Goal: Register for event/course

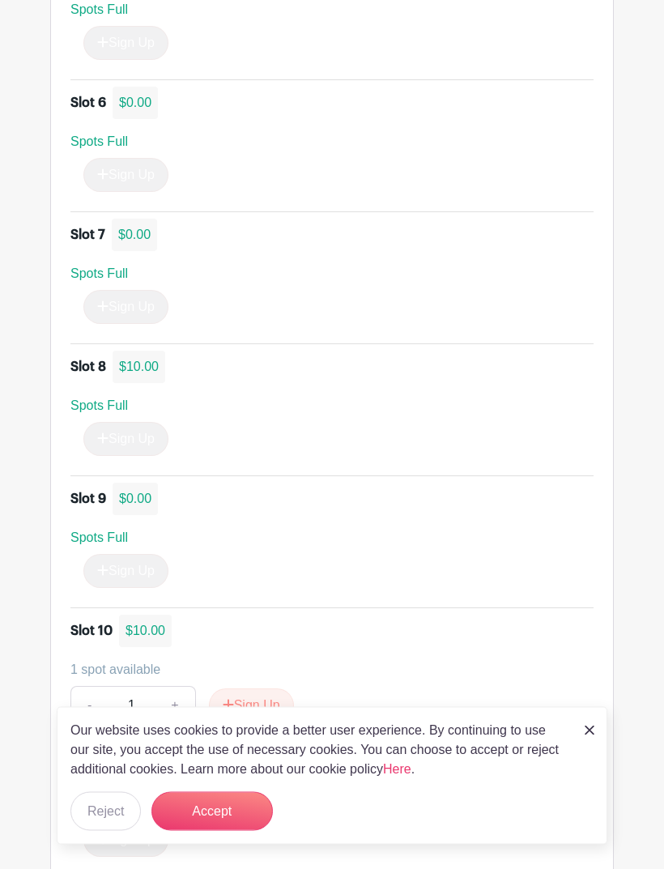
scroll to position [1805, 0]
click at [199, 831] on button "Accept" at bounding box center [213, 811] width 122 height 39
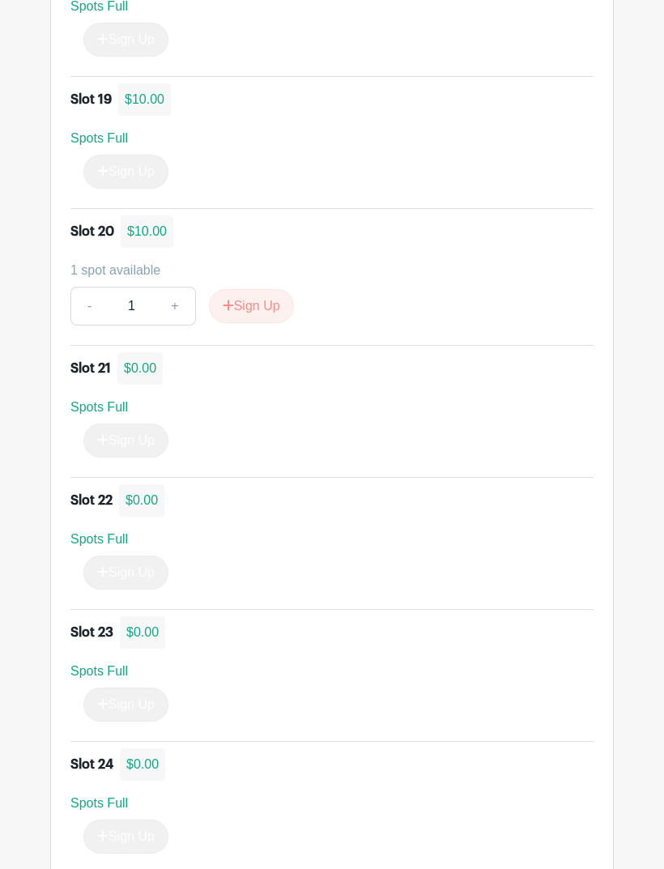
scroll to position [3549, 0]
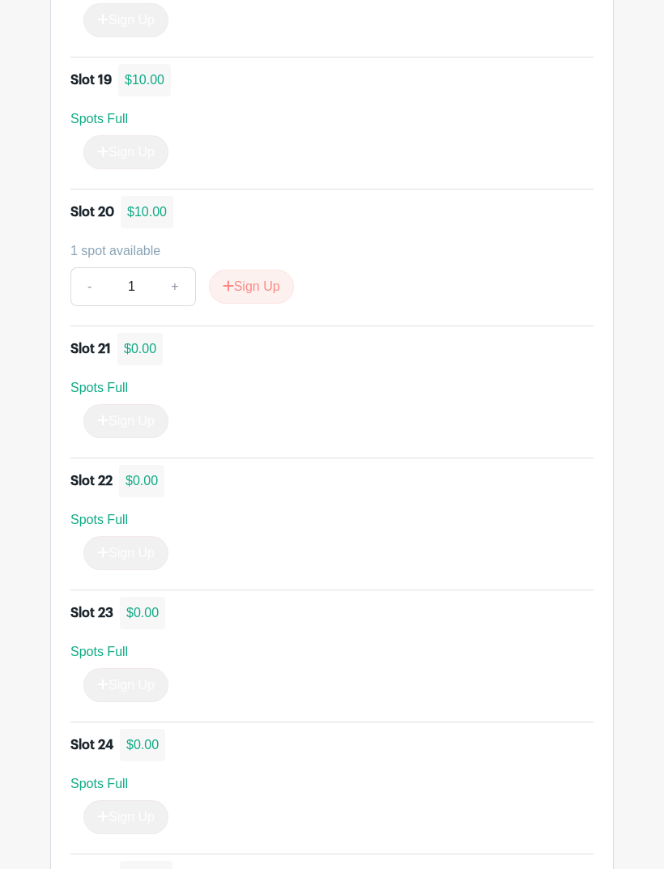
click at [271, 281] on button "Sign Up" at bounding box center [251, 288] width 85 height 34
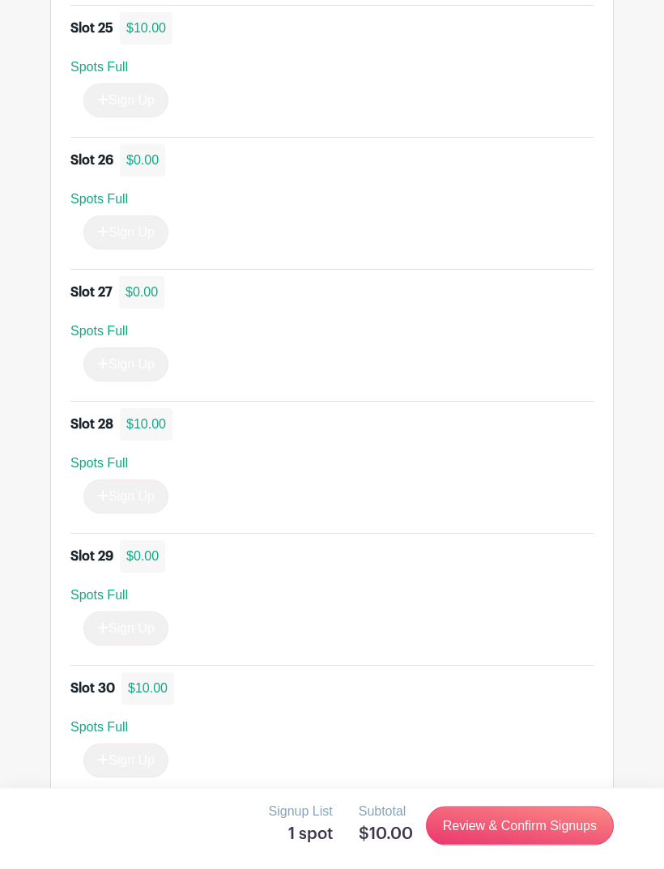
scroll to position [4430, 0]
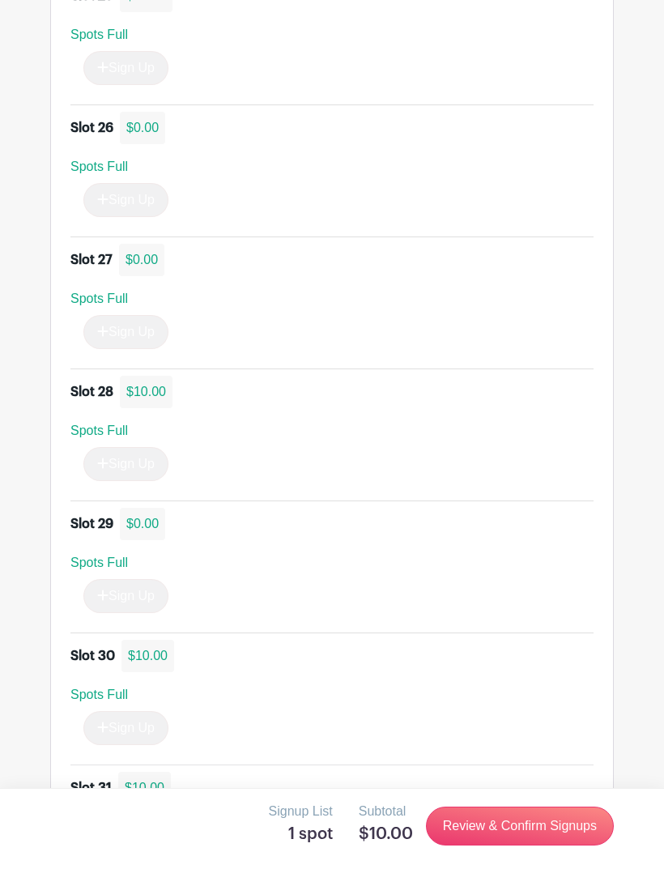
click at [344, 784] on div "Slot 31 $10.00" at bounding box center [331, 788] width 523 height 32
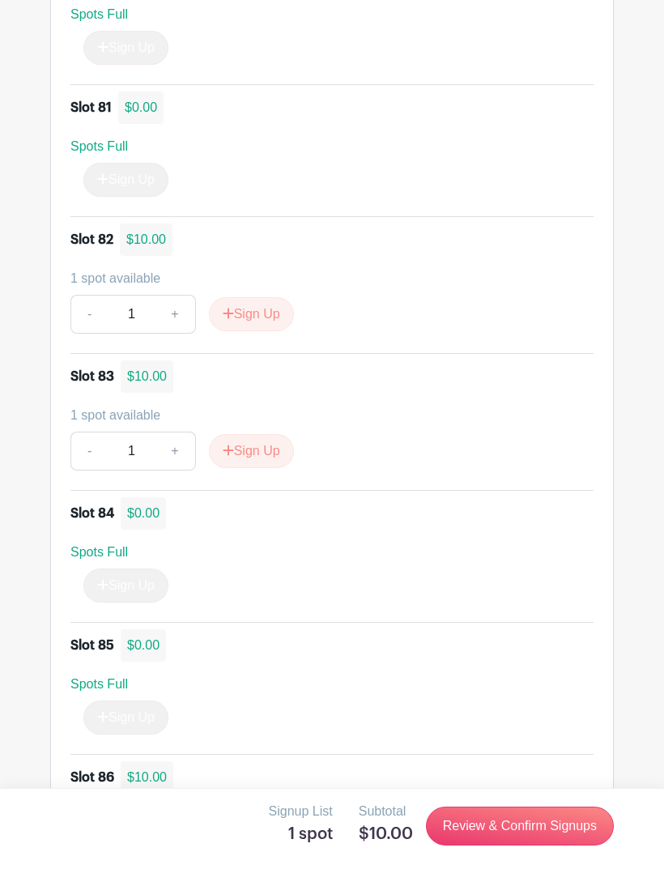
scroll to position [11713, 0]
click at [271, 446] on button "Sign Up" at bounding box center [251, 454] width 85 height 34
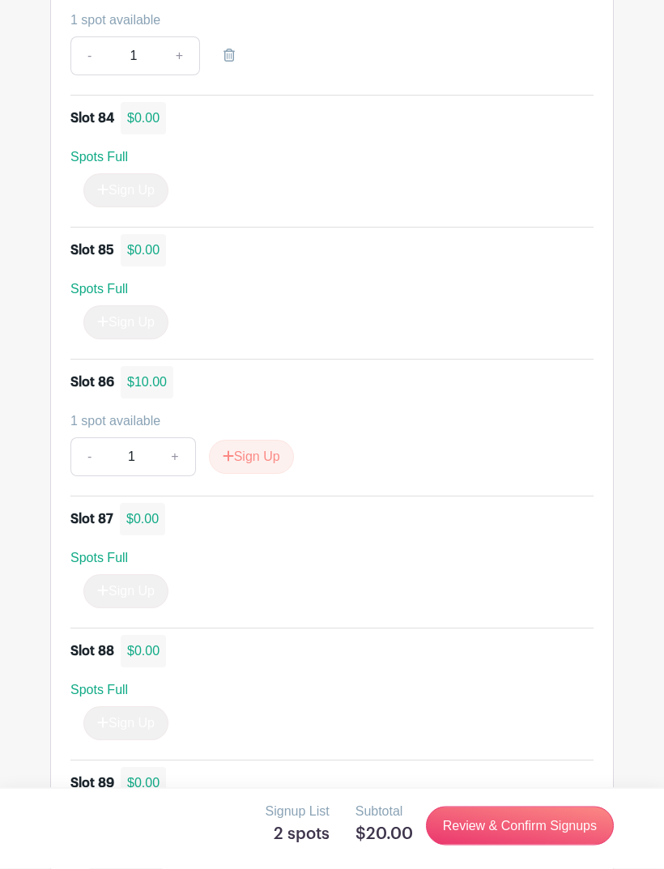
scroll to position [12111, 0]
click at [271, 450] on button "Sign Up" at bounding box center [251, 457] width 85 height 34
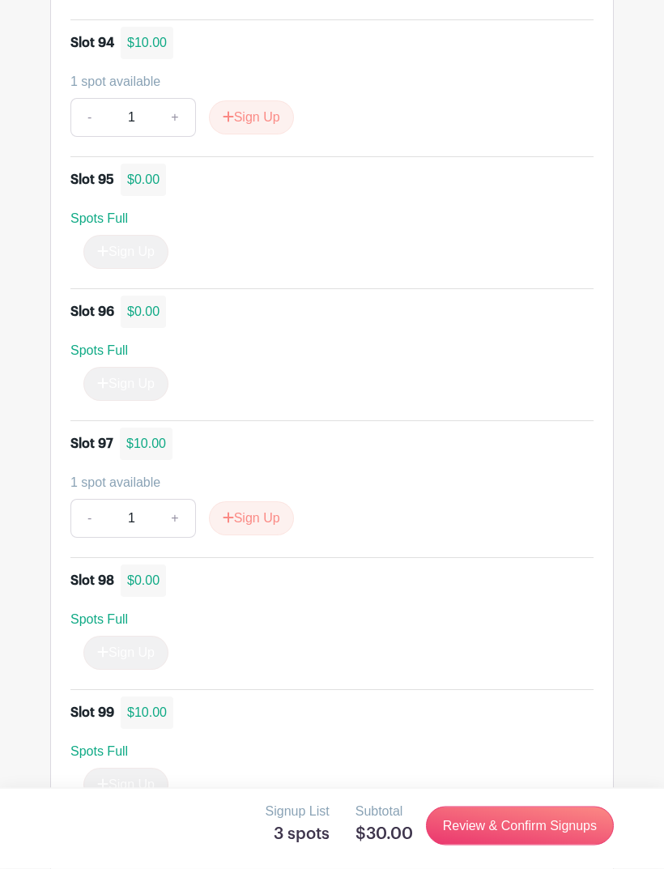
scroll to position [13657, 0]
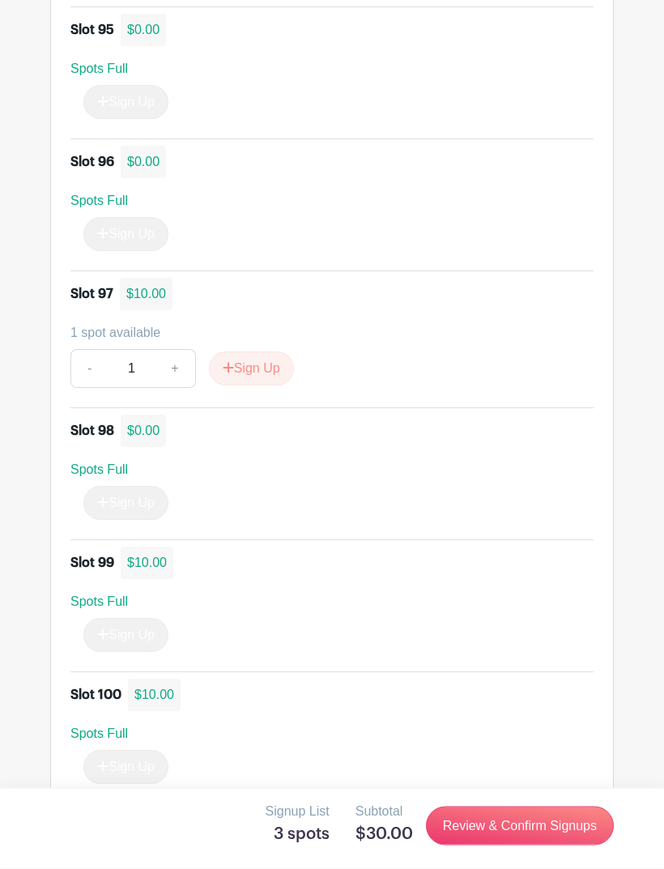
click at [499, 829] on link "Review & Confirm Signups" at bounding box center [520, 826] width 188 height 39
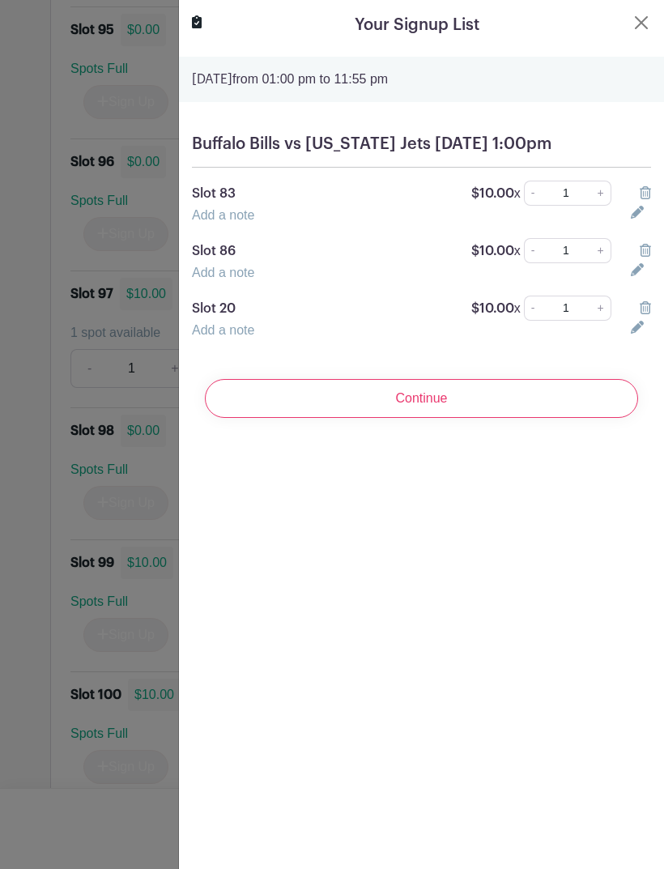
click at [635, 219] on icon at bounding box center [637, 212] width 13 height 13
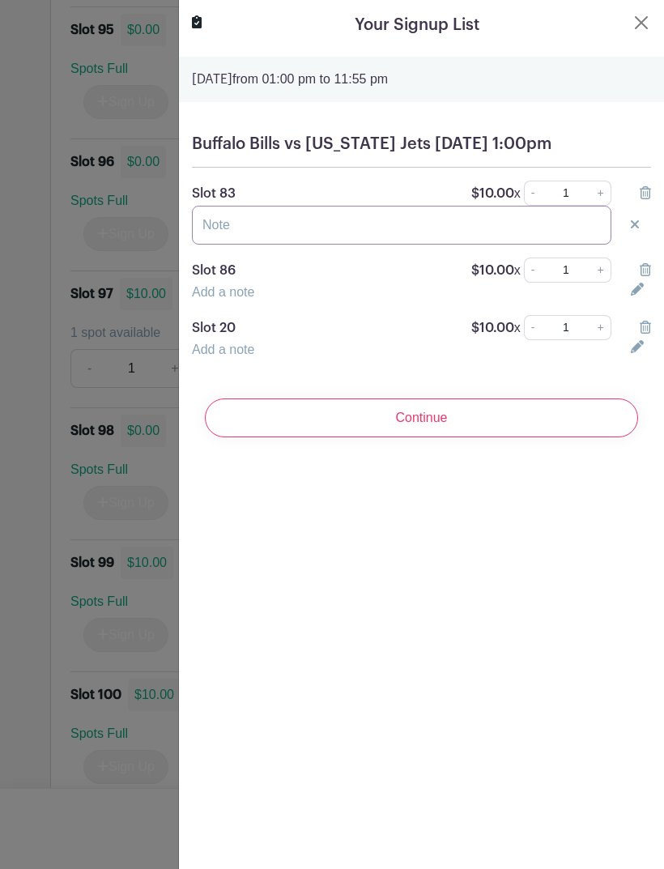
click at [388, 244] on input "text" at bounding box center [402, 225] width 420 height 39
type input "[PERSON_NAME]"
click at [643, 296] on icon at bounding box center [637, 289] width 13 height 13
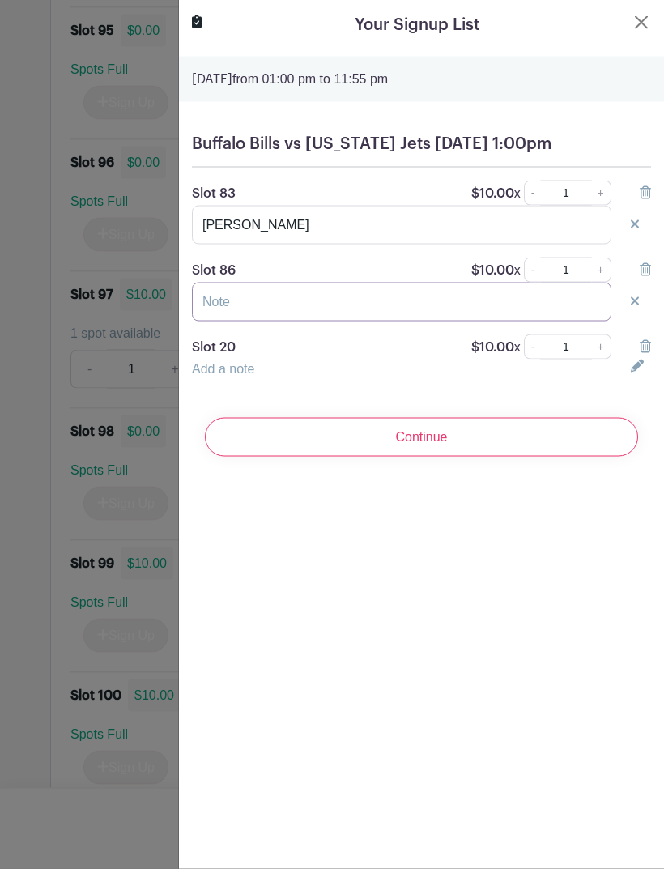
click at [359, 322] on input "text" at bounding box center [402, 302] width 420 height 39
type input "[PERSON_NAME]"
click at [377, 245] on input "[PERSON_NAME]" at bounding box center [402, 225] width 420 height 39
type input "[PERSON_NAME]"
click at [634, 373] on icon at bounding box center [637, 366] width 13 height 13
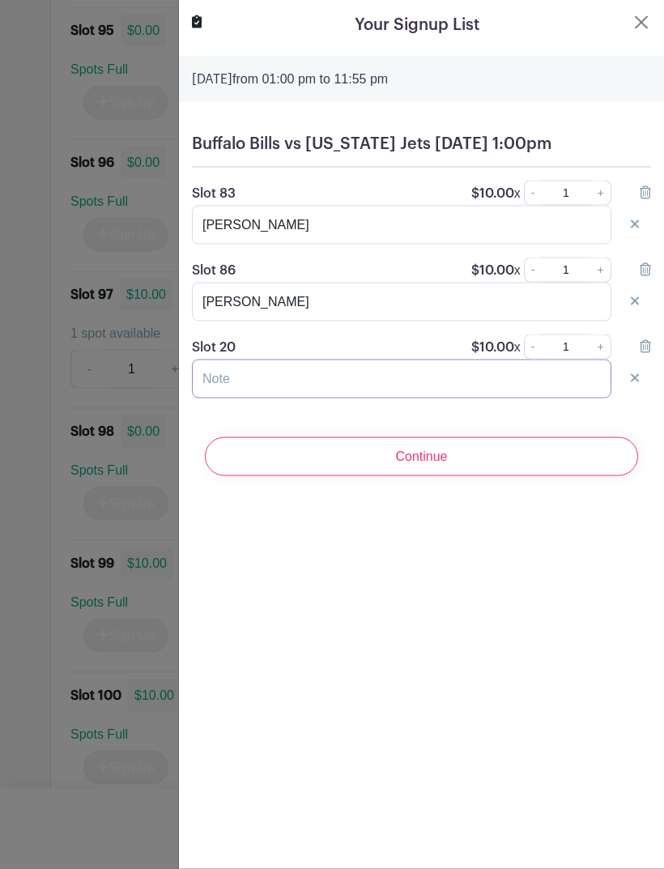
click at [409, 399] on input "text" at bounding box center [402, 379] width 420 height 39
type input "[PERSON_NAME]"
click at [506, 476] on input "Continue" at bounding box center [421, 457] width 433 height 39
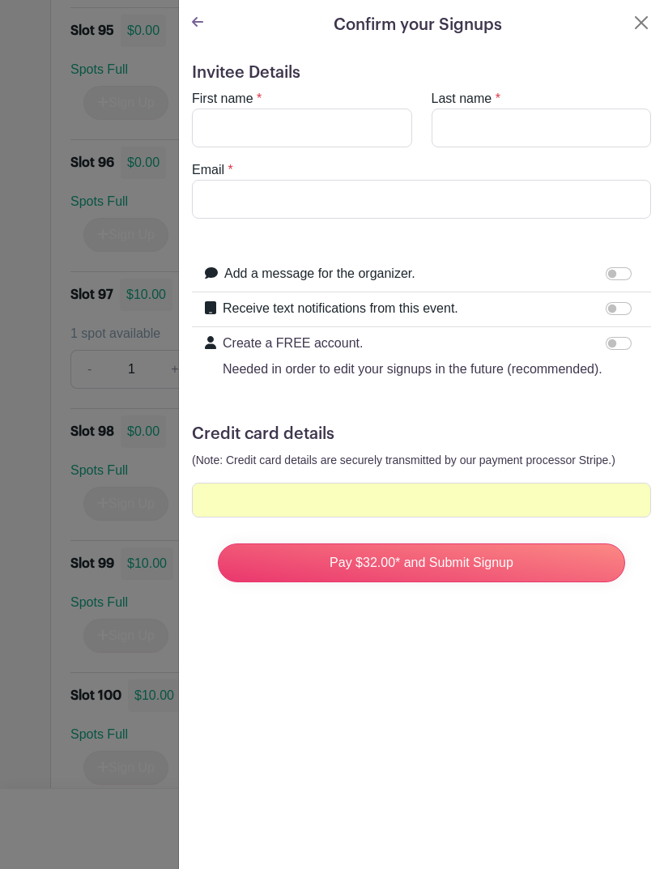
click at [544, 562] on input "Pay $32.00* and Submit Signup" at bounding box center [422, 563] width 408 height 39
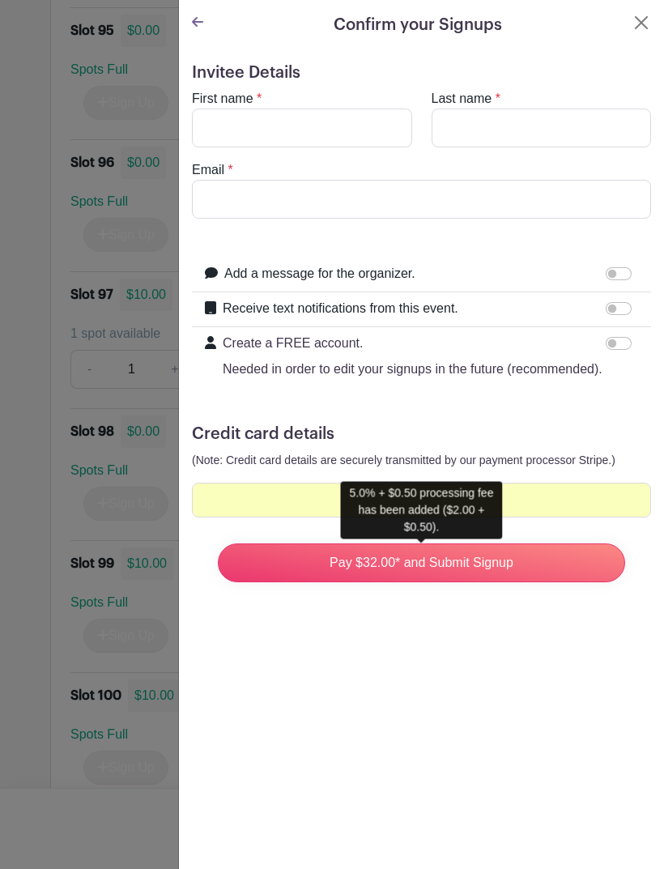
click at [425, 565] on input "Pay $32.00* and Submit Signup" at bounding box center [422, 563] width 408 height 39
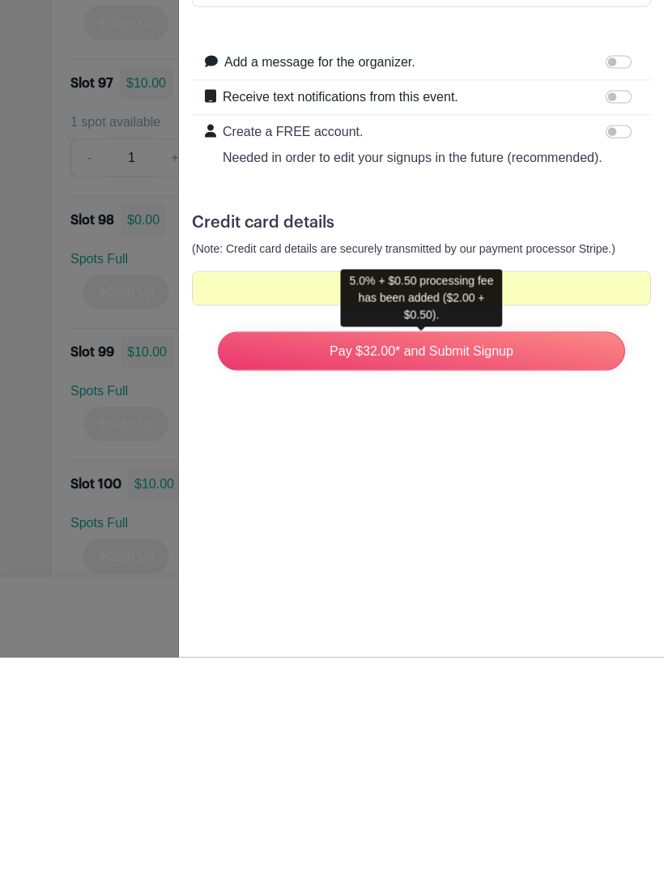
click at [402, 544] on input "Pay $32.00* and Submit Signup" at bounding box center [422, 563] width 408 height 39
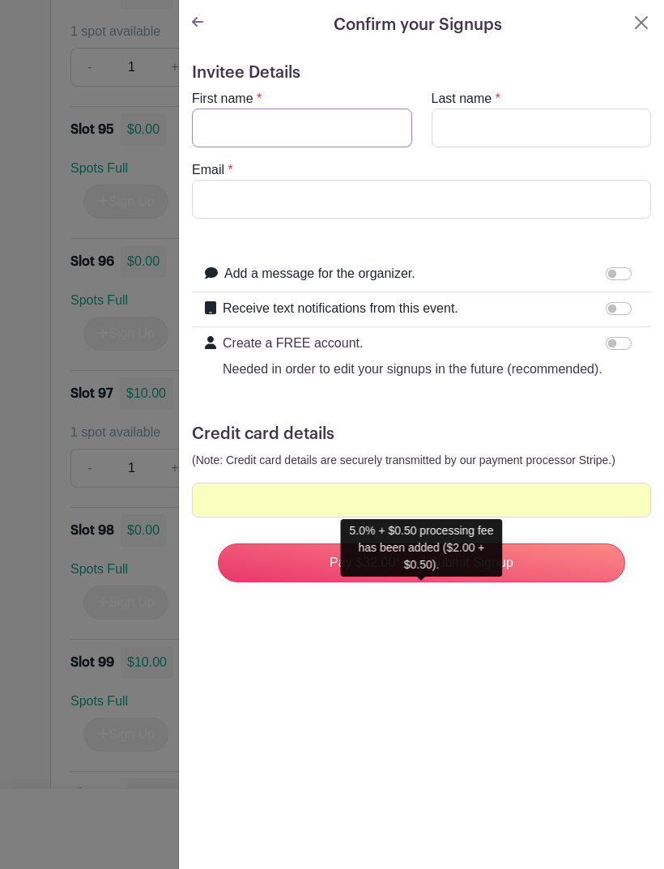
scroll to position [13555, 0]
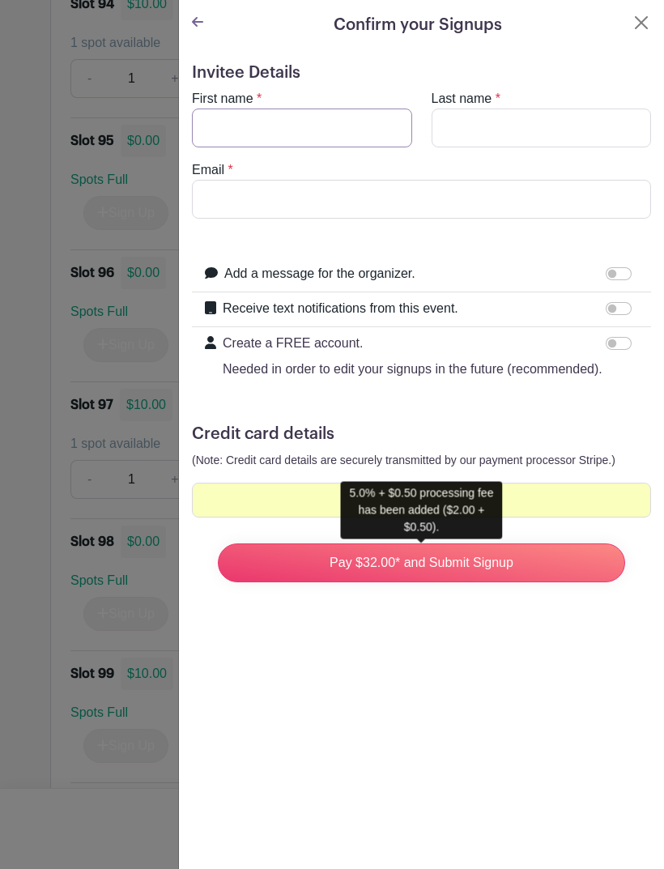
click at [325, 145] on input "First name" at bounding box center [302, 128] width 220 height 39
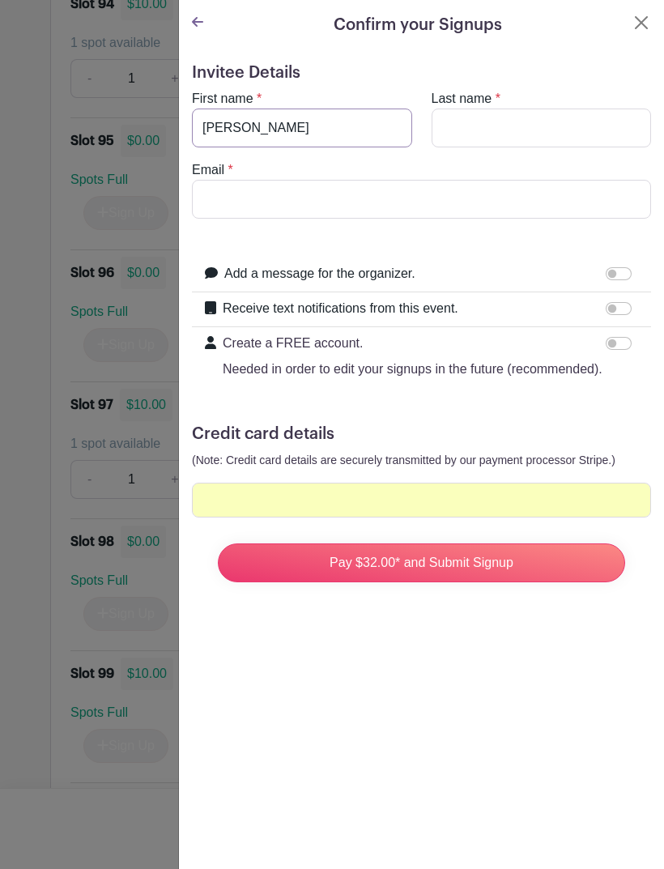
type input "[PERSON_NAME]"
click at [532, 127] on input "Last name" at bounding box center [542, 128] width 220 height 39
type input "R"
type input "Roman"
type input "[EMAIL_ADDRESS][DOMAIN_NAME]"
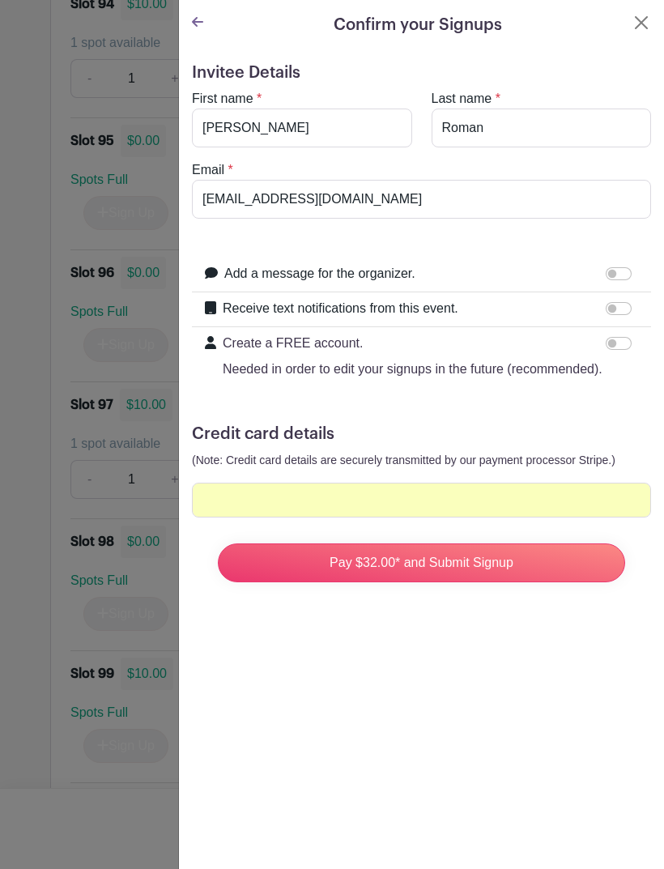
click at [485, 561] on input "Pay $32.00* and Submit Signup" at bounding box center [422, 563] width 408 height 39
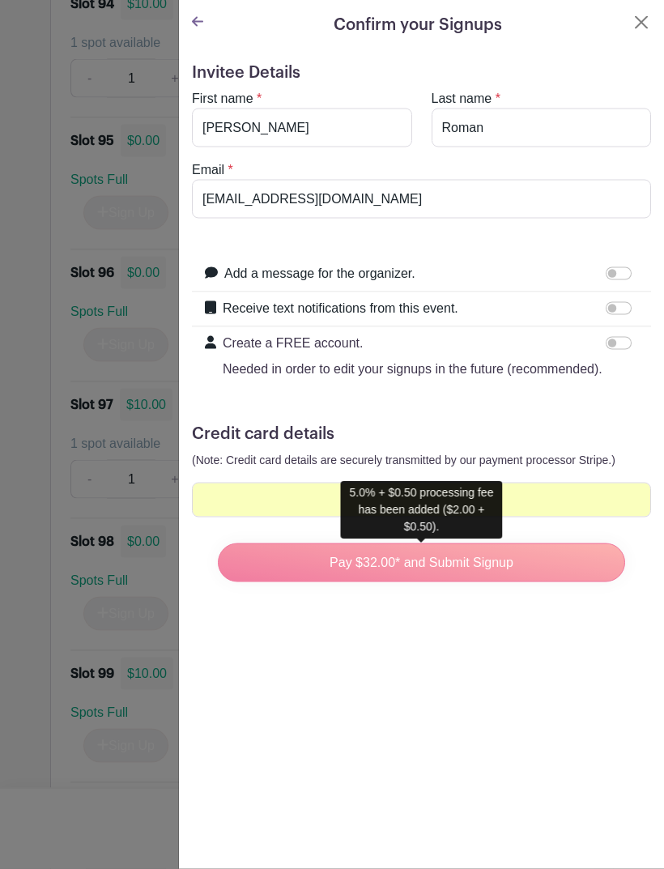
scroll to position [13556, 0]
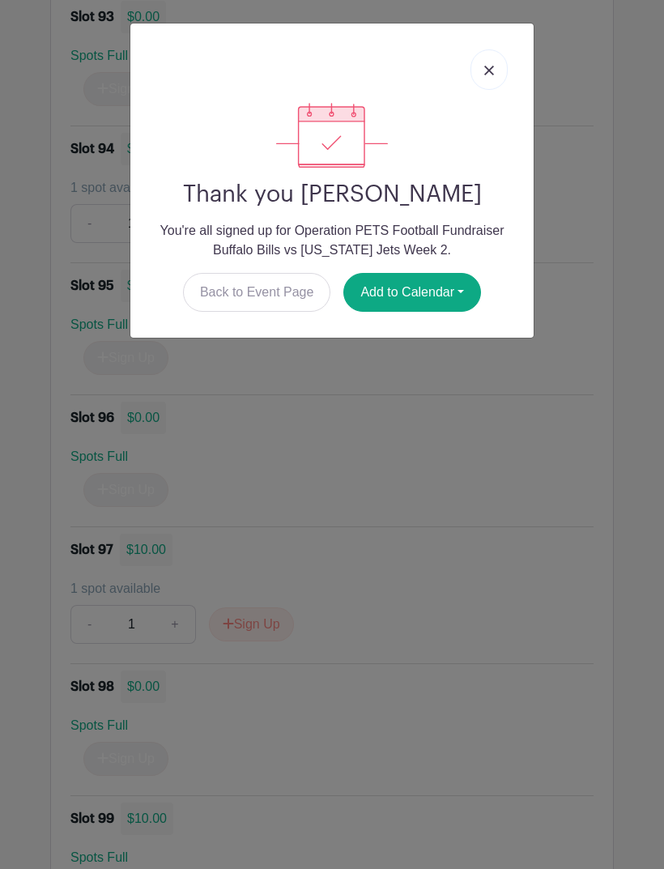
click at [404, 289] on button "Add to Calendar" at bounding box center [413, 292] width 138 height 39
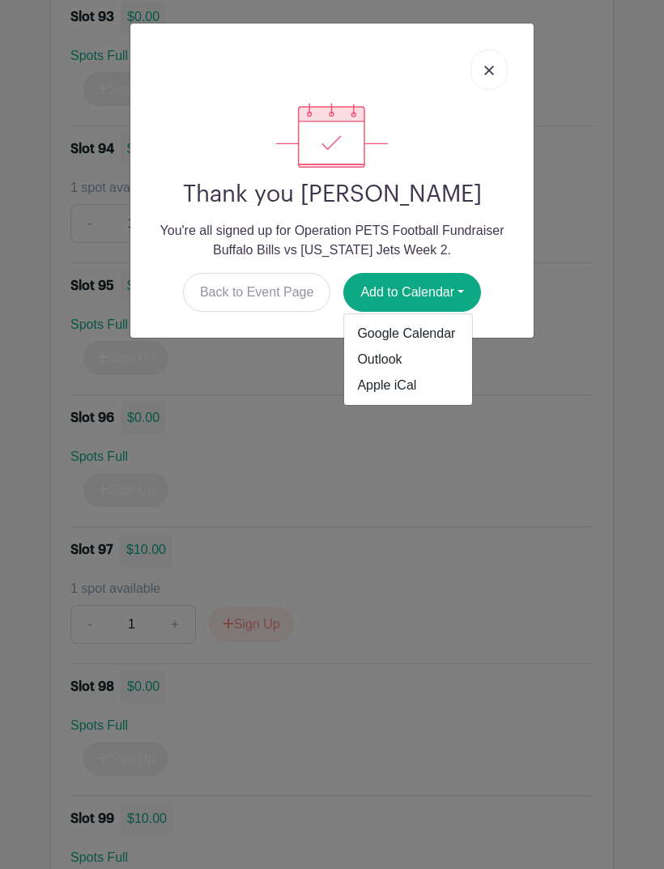
click at [393, 361] on link "Outlook" at bounding box center [408, 360] width 128 height 26
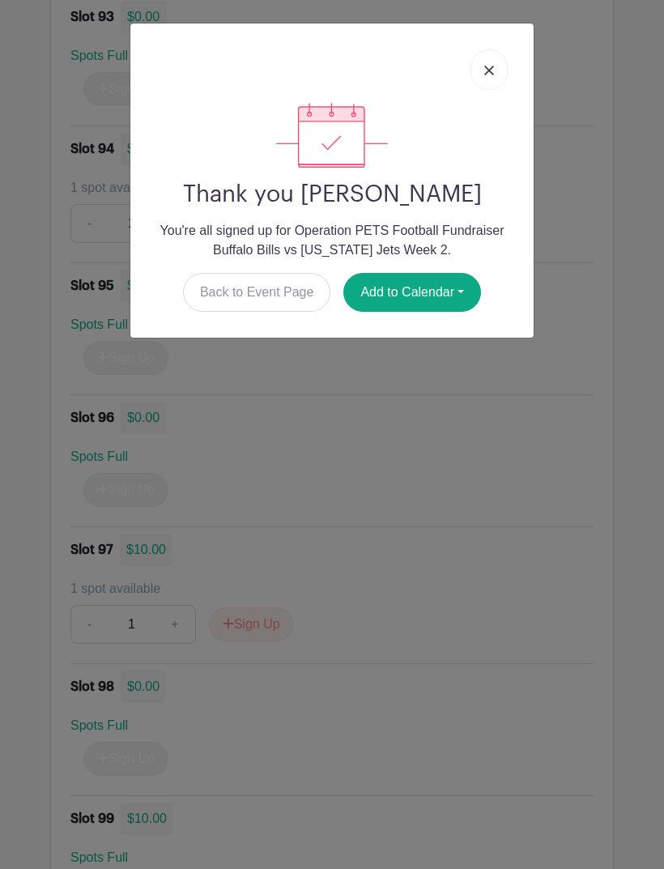
click at [258, 290] on link "Back to Event Page" at bounding box center [257, 292] width 148 height 39
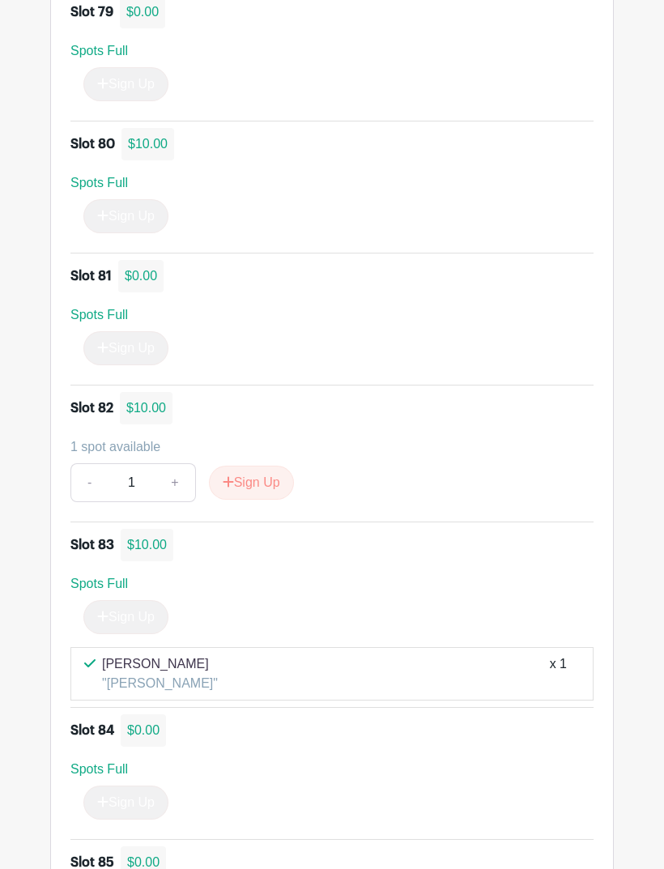
scroll to position [11594, 0]
